Goal: Find specific page/section: Find specific page/section

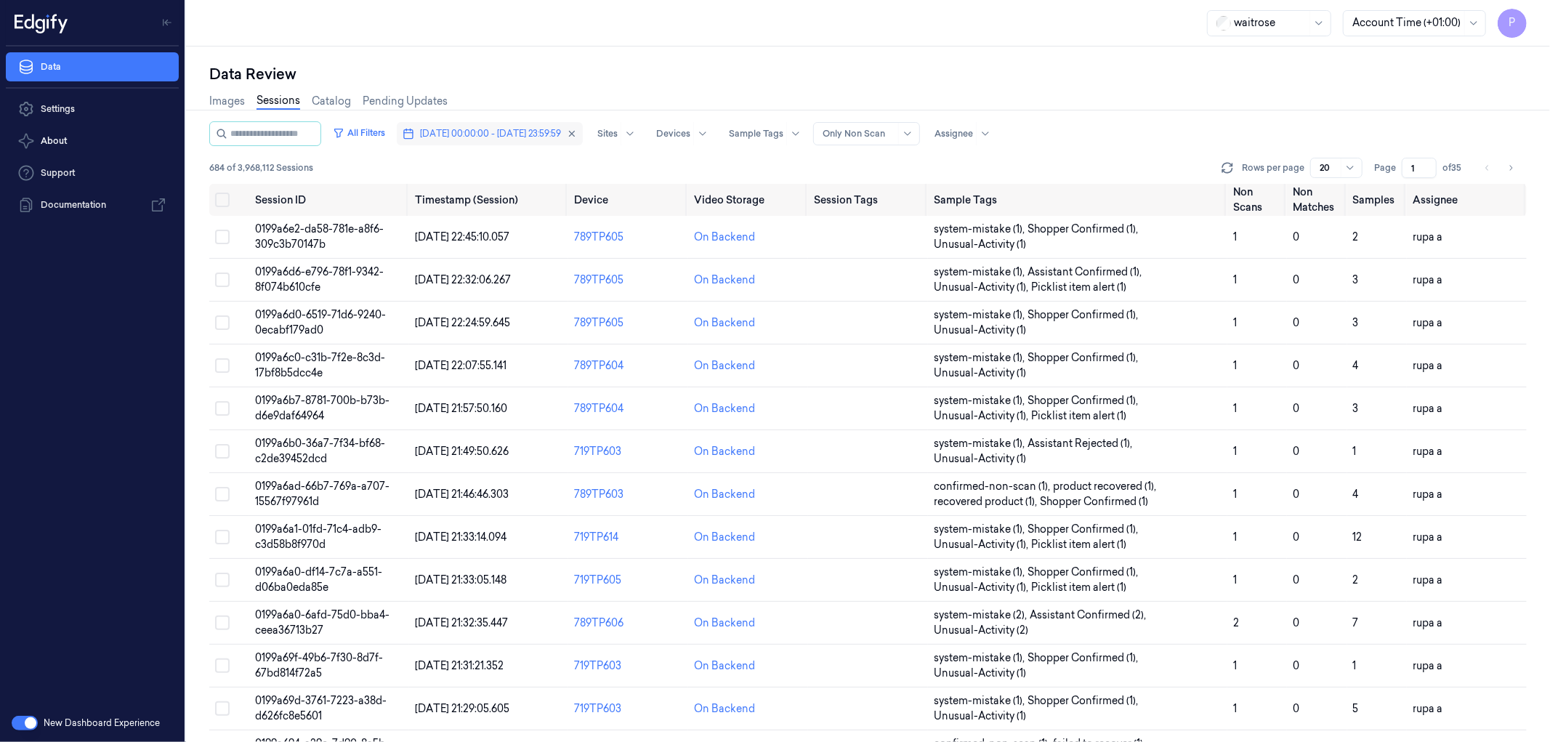
click at [583, 132] on button "[DATE] 00:00:00 - [DATE] 23:59:59" at bounding box center [490, 133] width 186 height 23
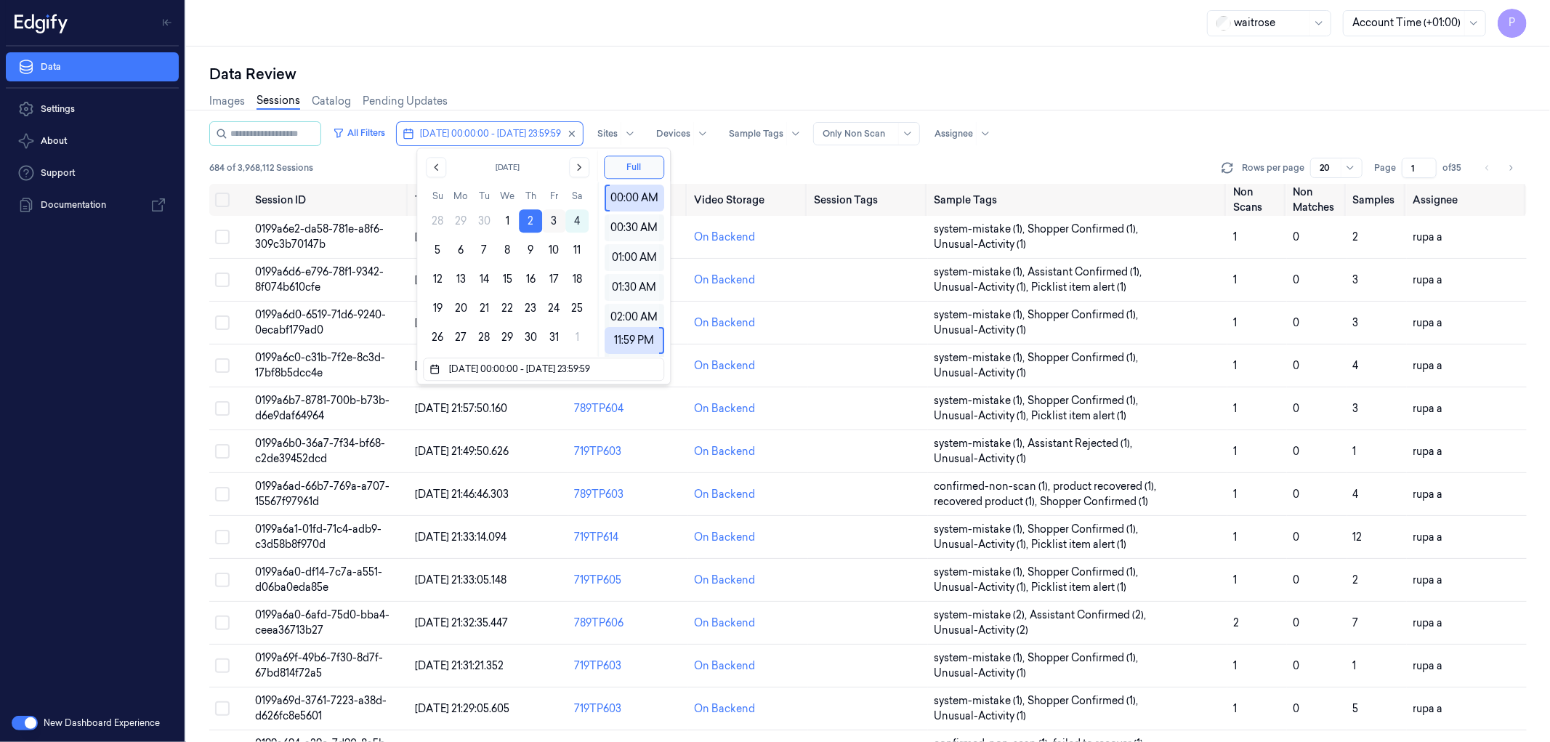
click at [549, 219] on button "3" at bounding box center [553, 220] width 23 height 23
type input "[DATE] 00:00:00 - [DATE] 23:59:59"
click at [623, 84] on div "Images Sessions Catalog Pending Updates" at bounding box center [867, 102] width 1317 height 37
